Goal: Information Seeking & Learning: Learn about a topic

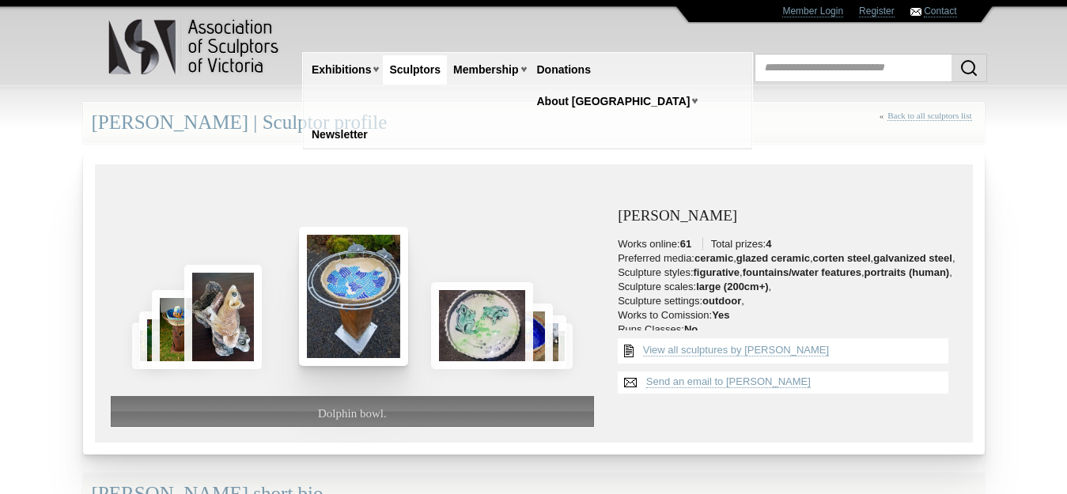
click at [374, 296] on img at bounding box center [353, 296] width 109 height 139
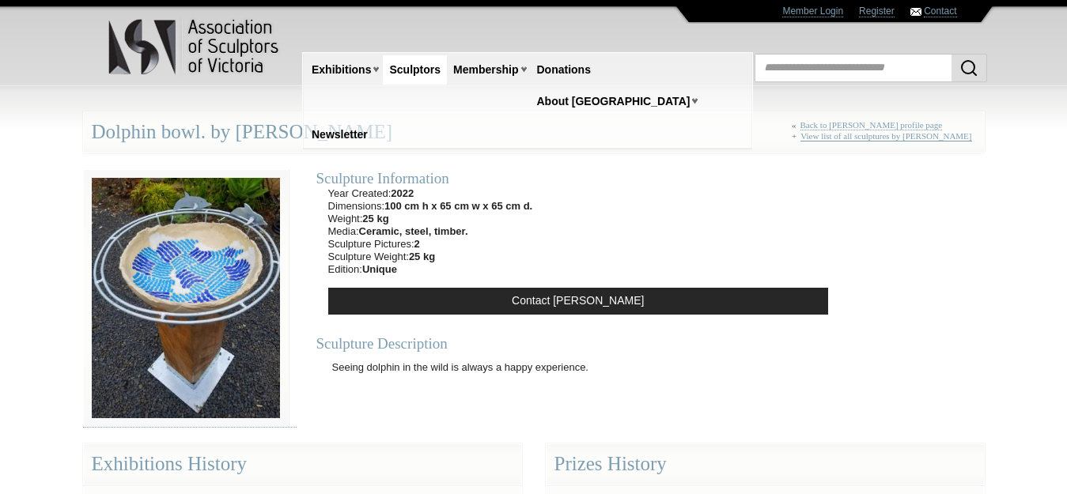
click at [940, 133] on link "View list of all sculptures by Graham Duell" at bounding box center [885, 136] width 171 height 10
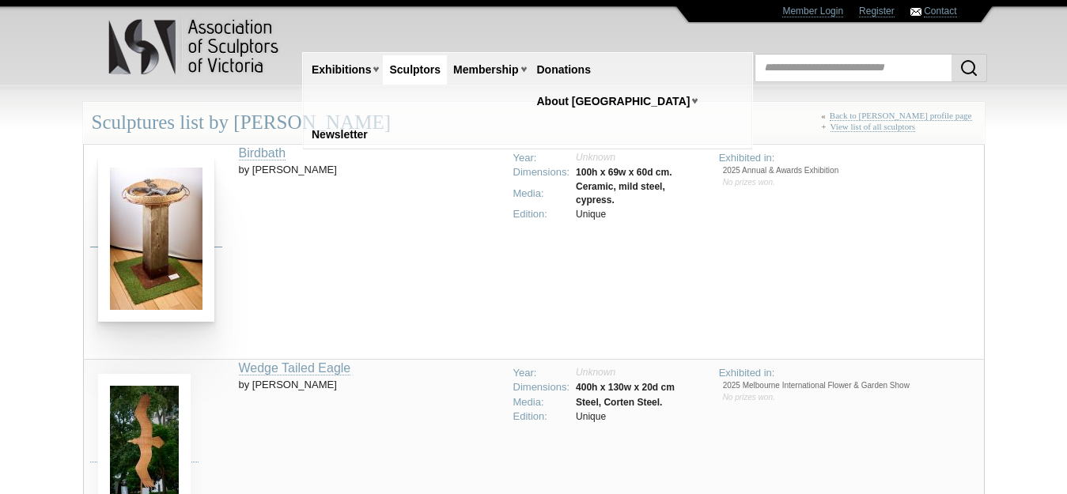
click at [153, 221] on img at bounding box center [156, 239] width 116 height 166
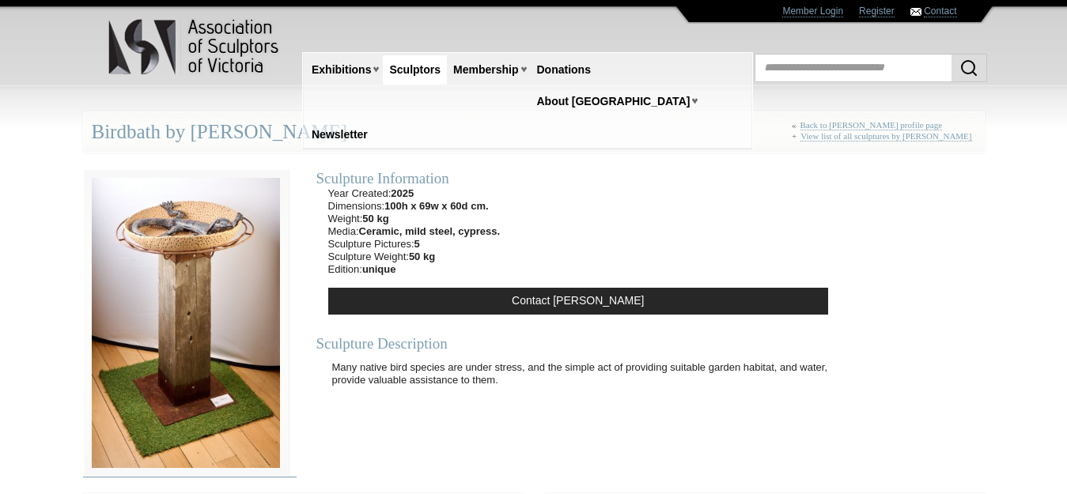
click at [207, 304] on img at bounding box center [186, 323] width 206 height 308
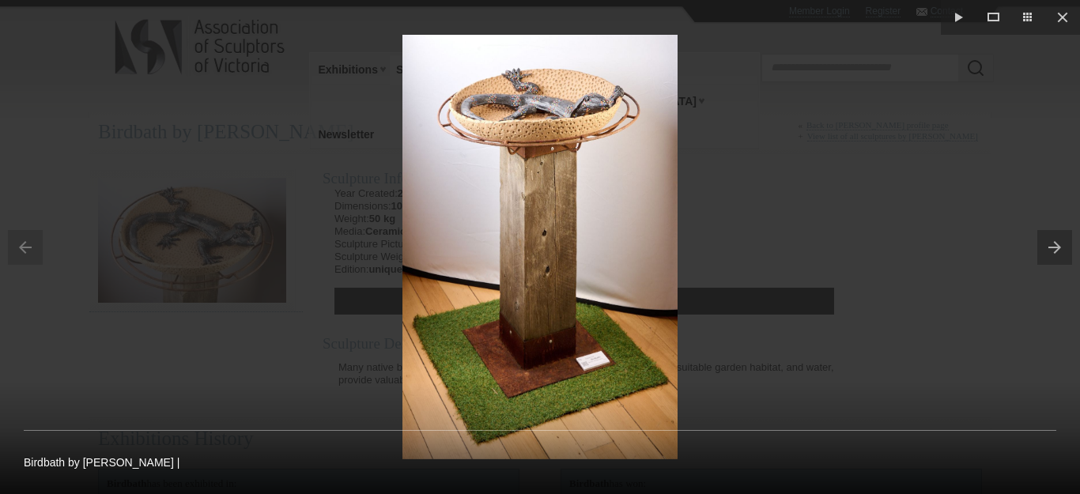
click at [1054, 252] on button at bounding box center [1059, 247] width 43 height 79
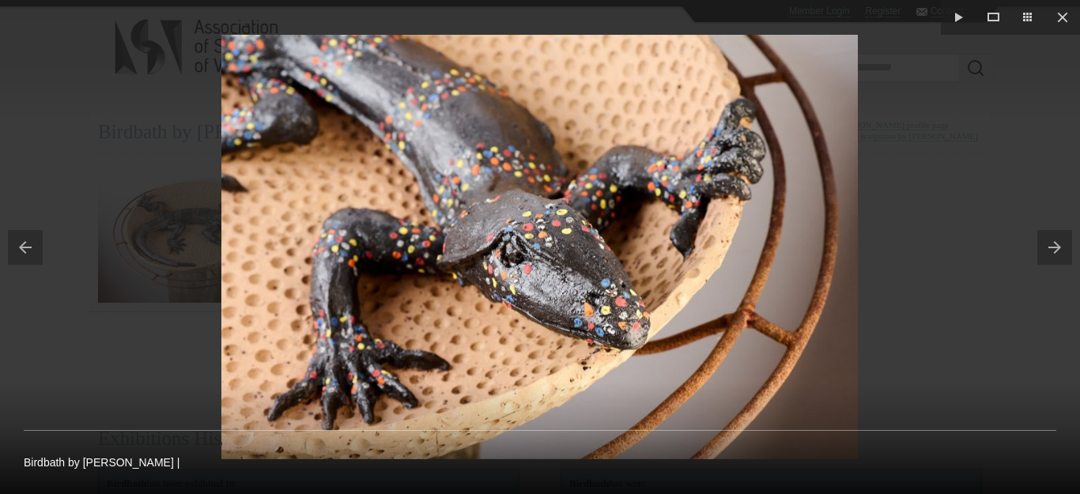
click at [1054, 252] on button at bounding box center [1059, 247] width 43 height 79
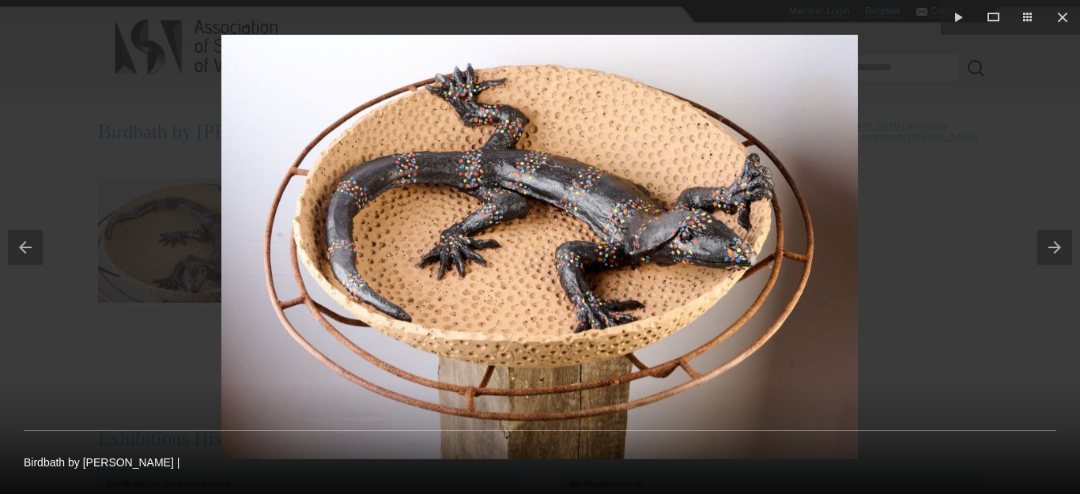
click at [1054, 252] on button at bounding box center [1059, 247] width 43 height 79
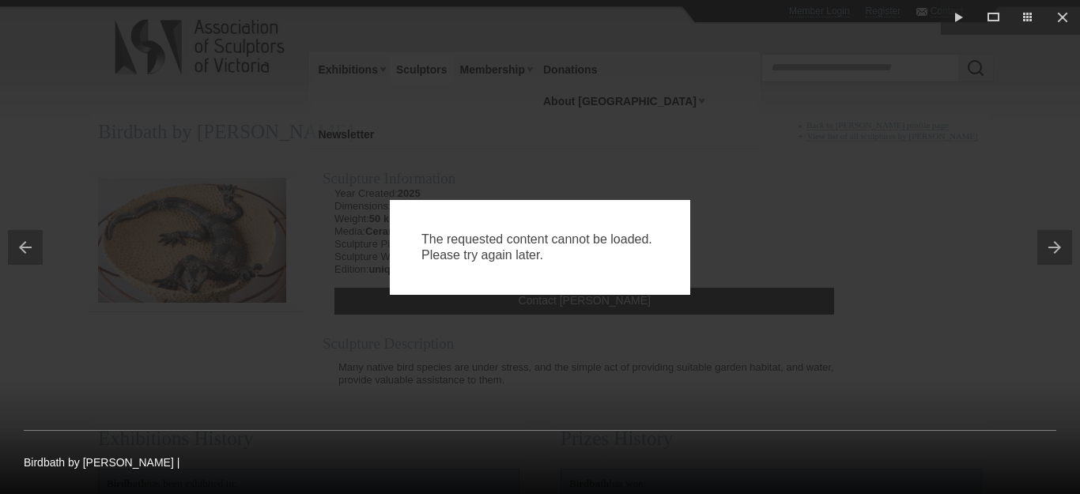
click at [1054, 252] on button at bounding box center [1059, 247] width 43 height 79
